Goal: Book appointment/travel/reservation

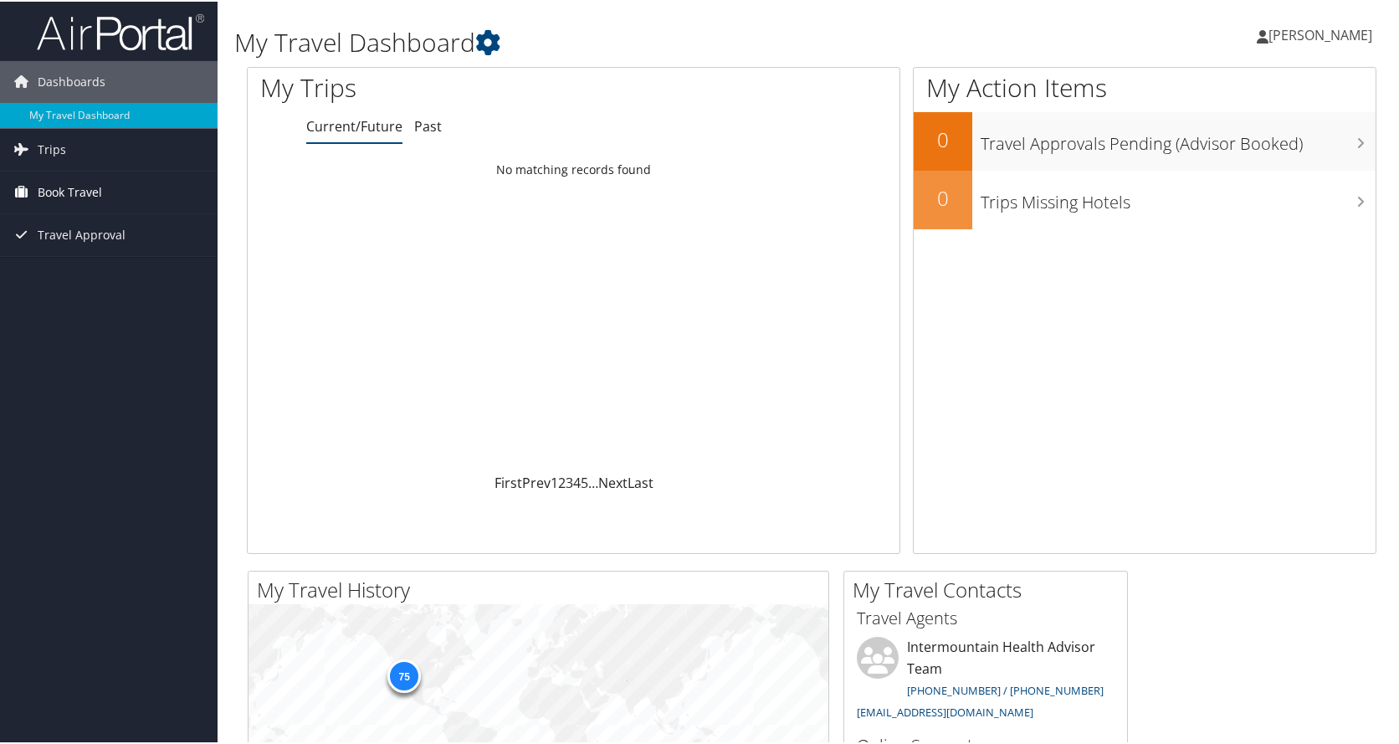
click at [73, 187] on span "Book Travel" at bounding box center [70, 191] width 64 height 42
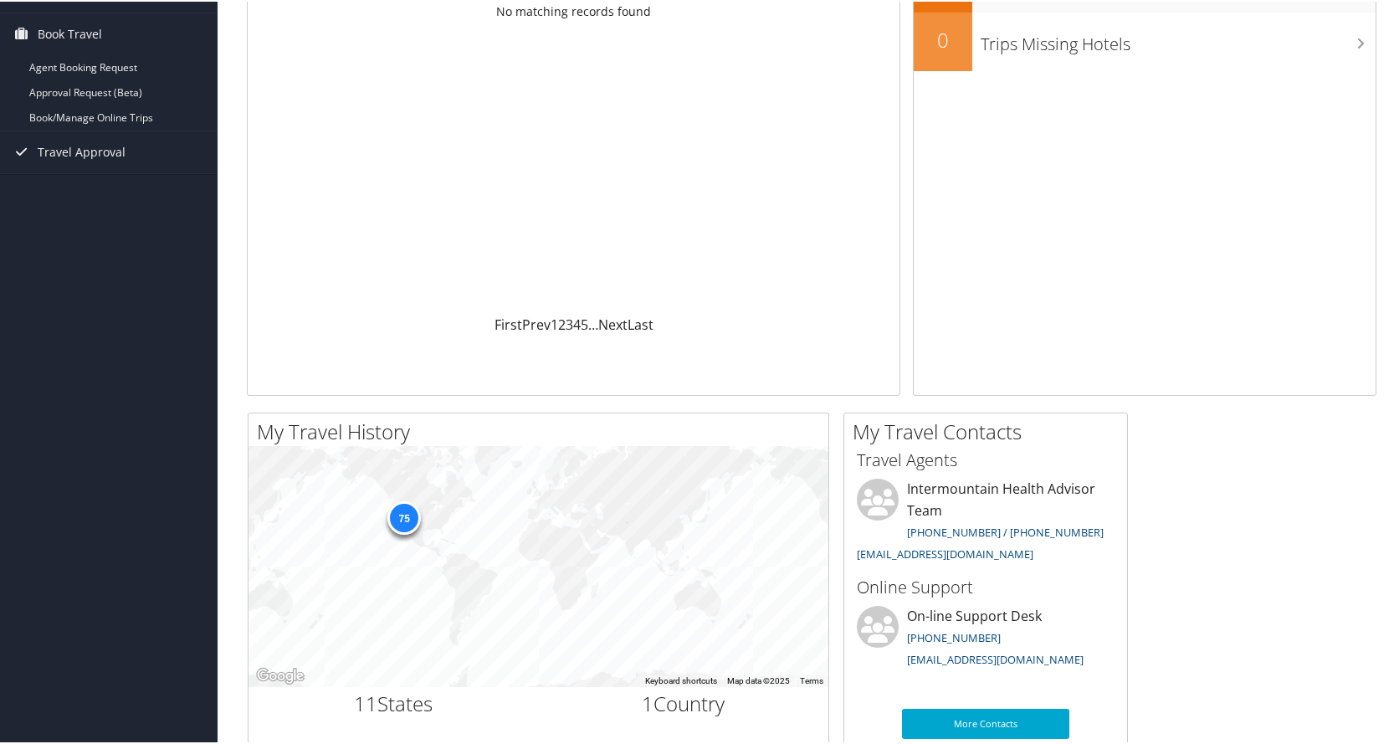
scroll to position [35, 0]
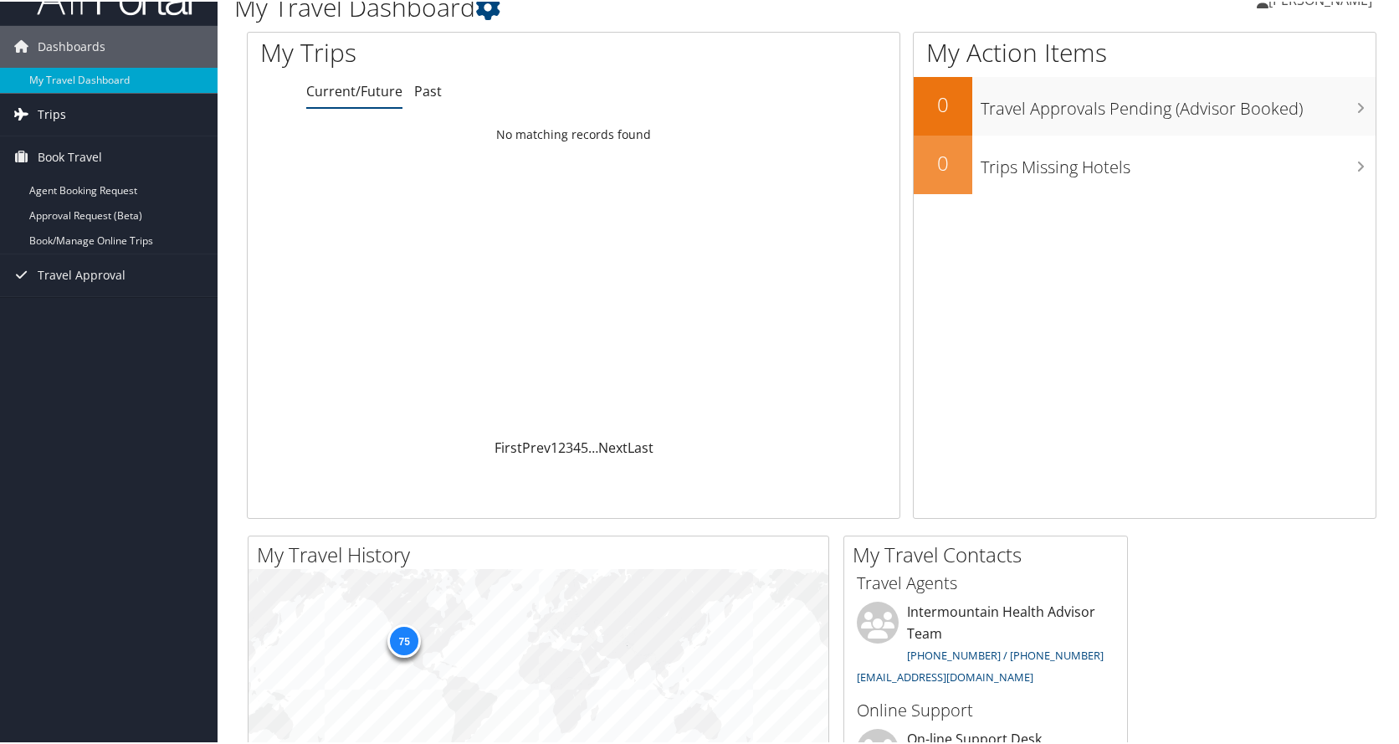
click at [59, 105] on span "Trips" at bounding box center [52, 113] width 28 height 42
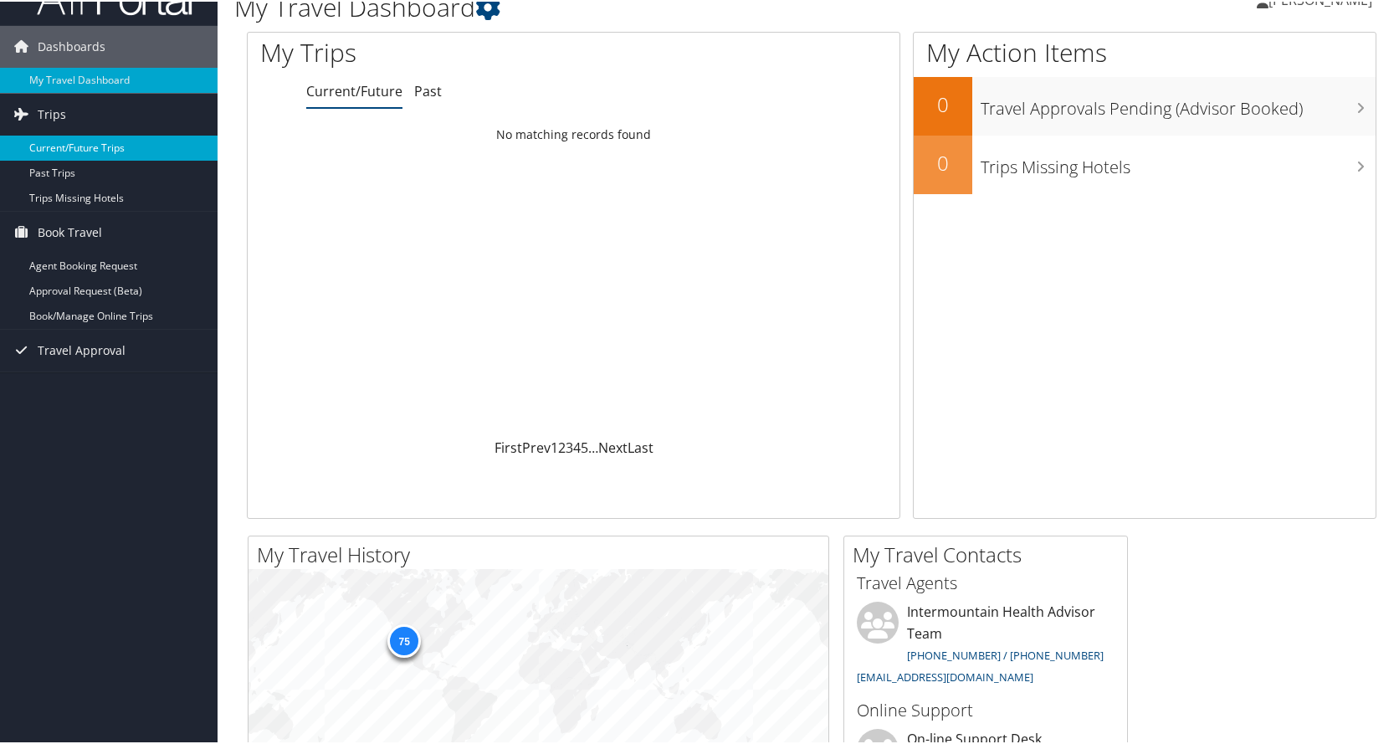
click at [61, 146] on link "Current/Future Trips" at bounding box center [109, 146] width 218 height 25
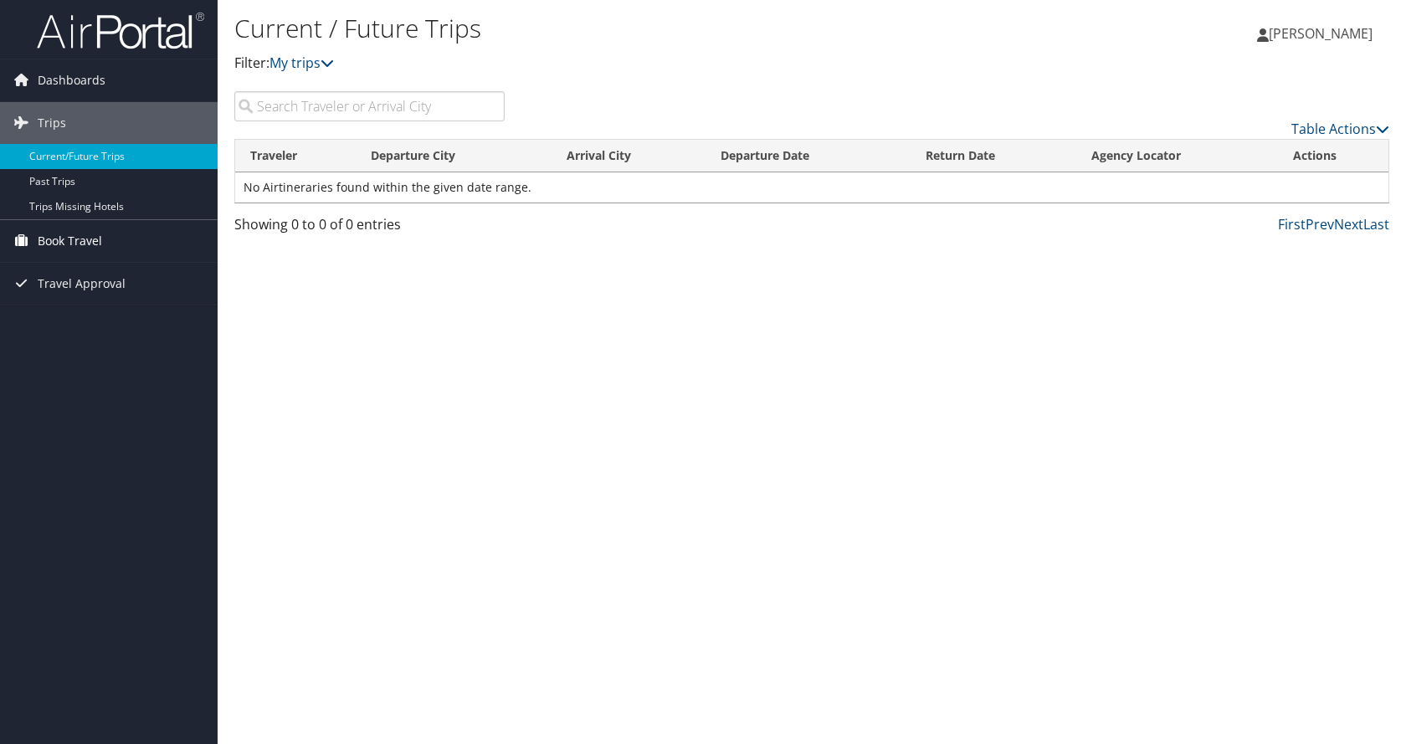
click at [66, 241] on span "Book Travel" at bounding box center [70, 241] width 64 height 42
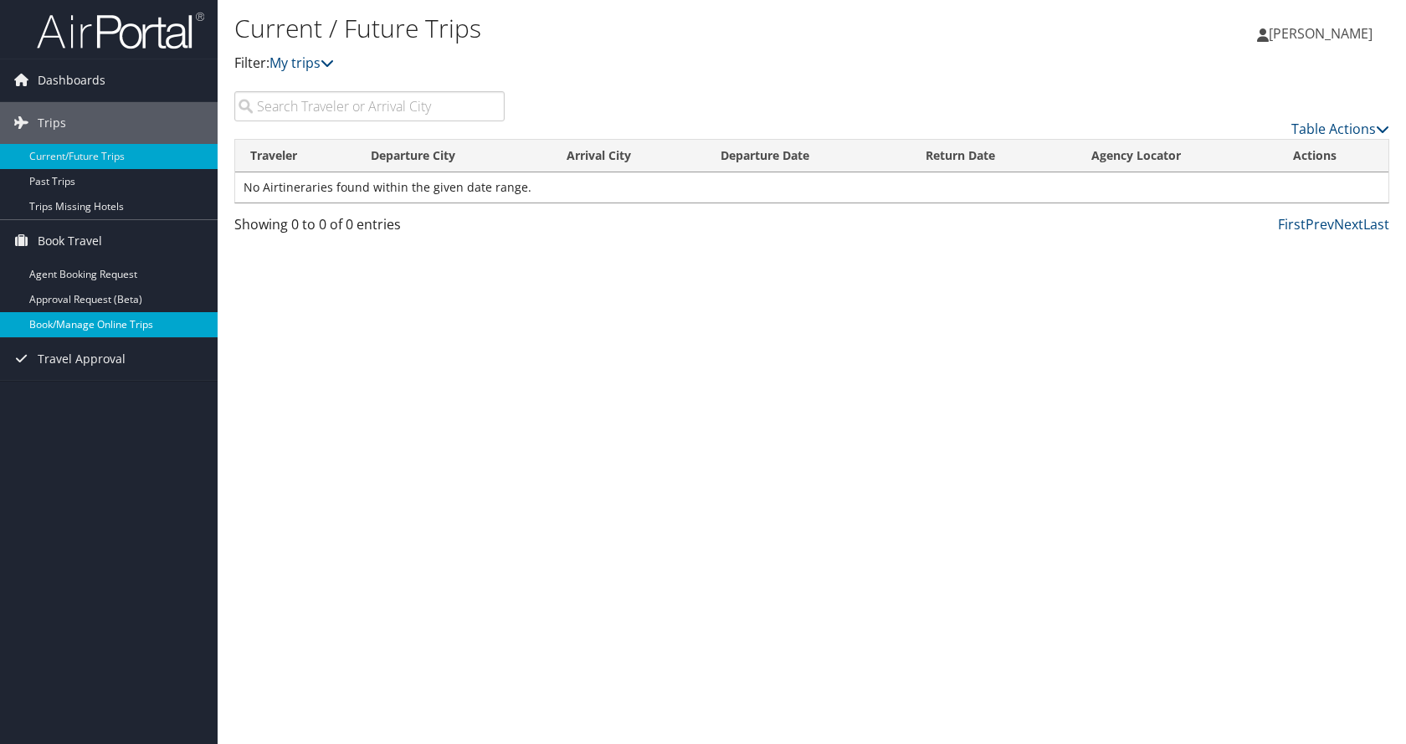
click at [90, 325] on link "Book/Manage Online Trips" at bounding box center [109, 324] width 218 height 25
click at [100, 322] on link "Book/Manage Online Trips" at bounding box center [109, 324] width 218 height 25
